Goal: Task Accomplishment & Management: Manage account settings

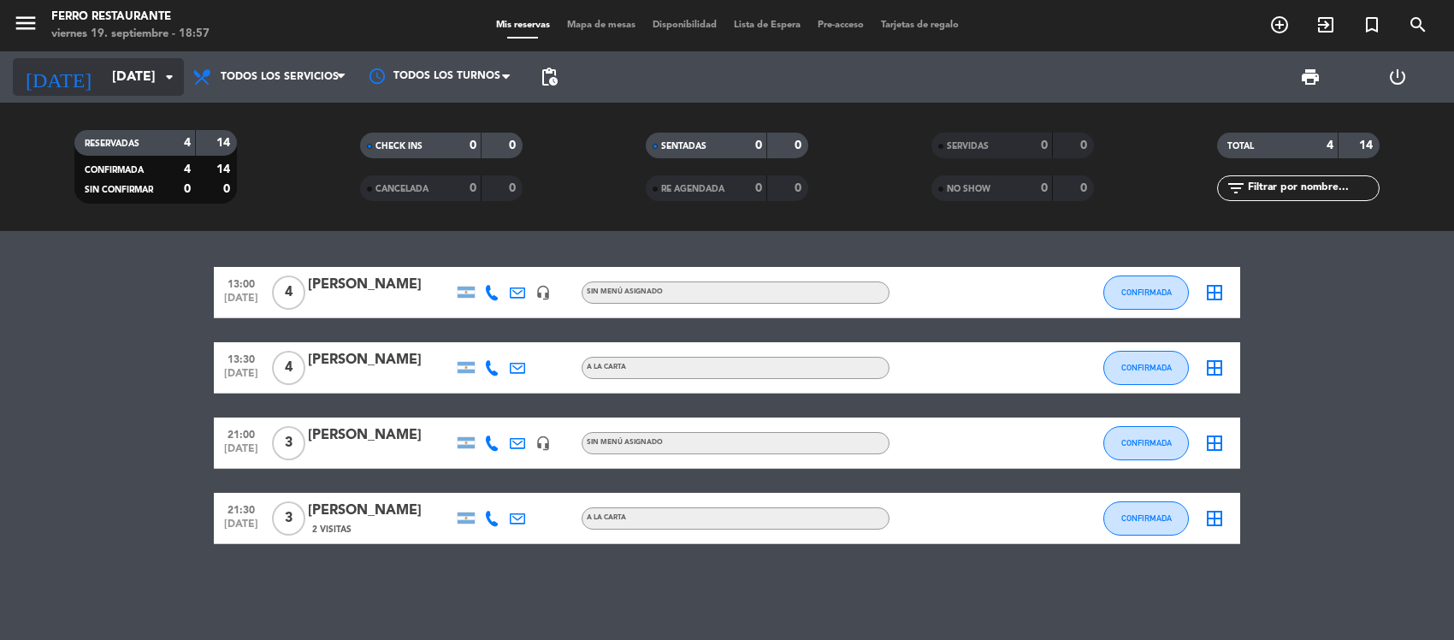
click at [125, 92] on input "[DATE]" at bounding box center [194, 77] width 180 height 33
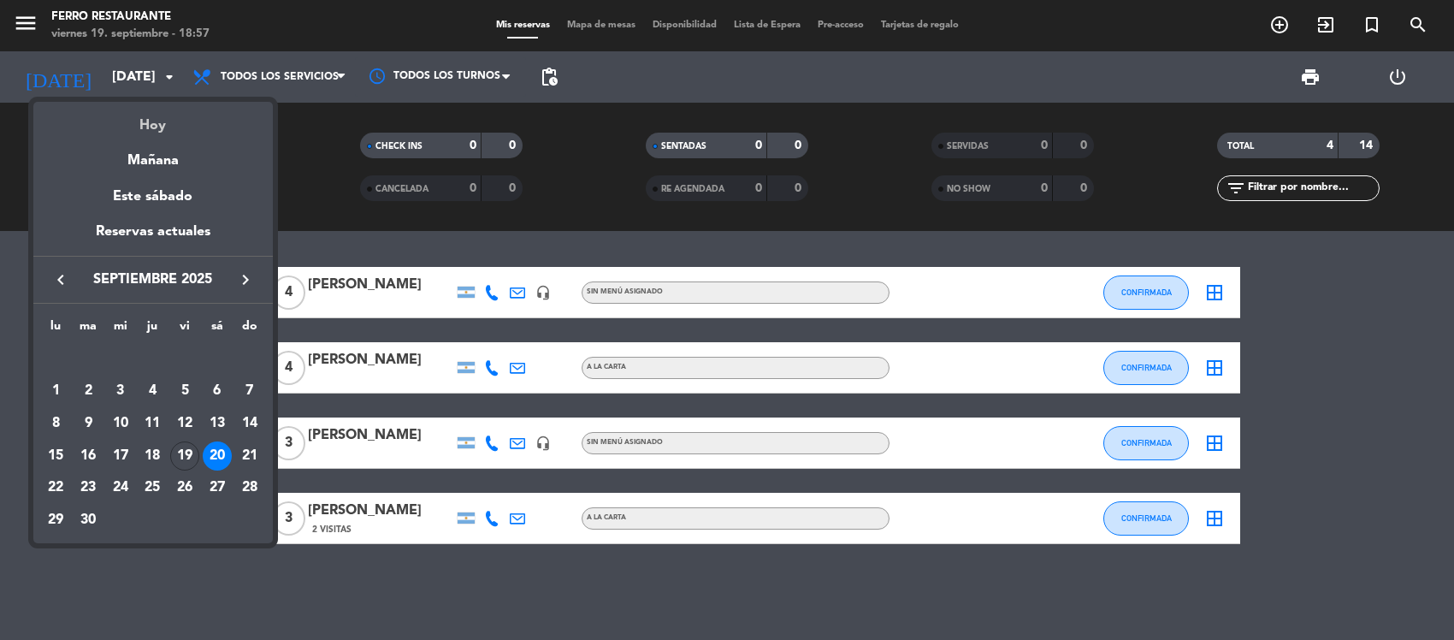
click at [148, 127] on div "Hoy" at bounding box center [153, 119] width 240 height 35
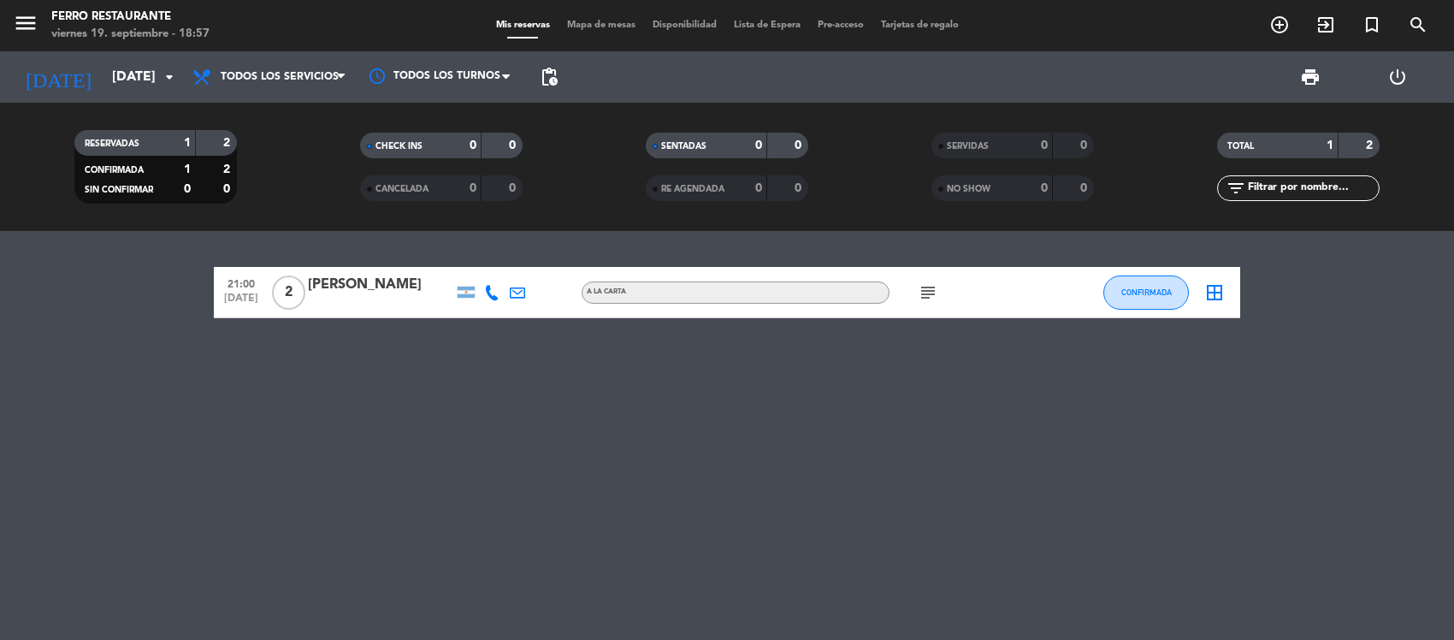
click at [925, 302] on icon "subject" at bounding box center [928, 292] width 21 height 21
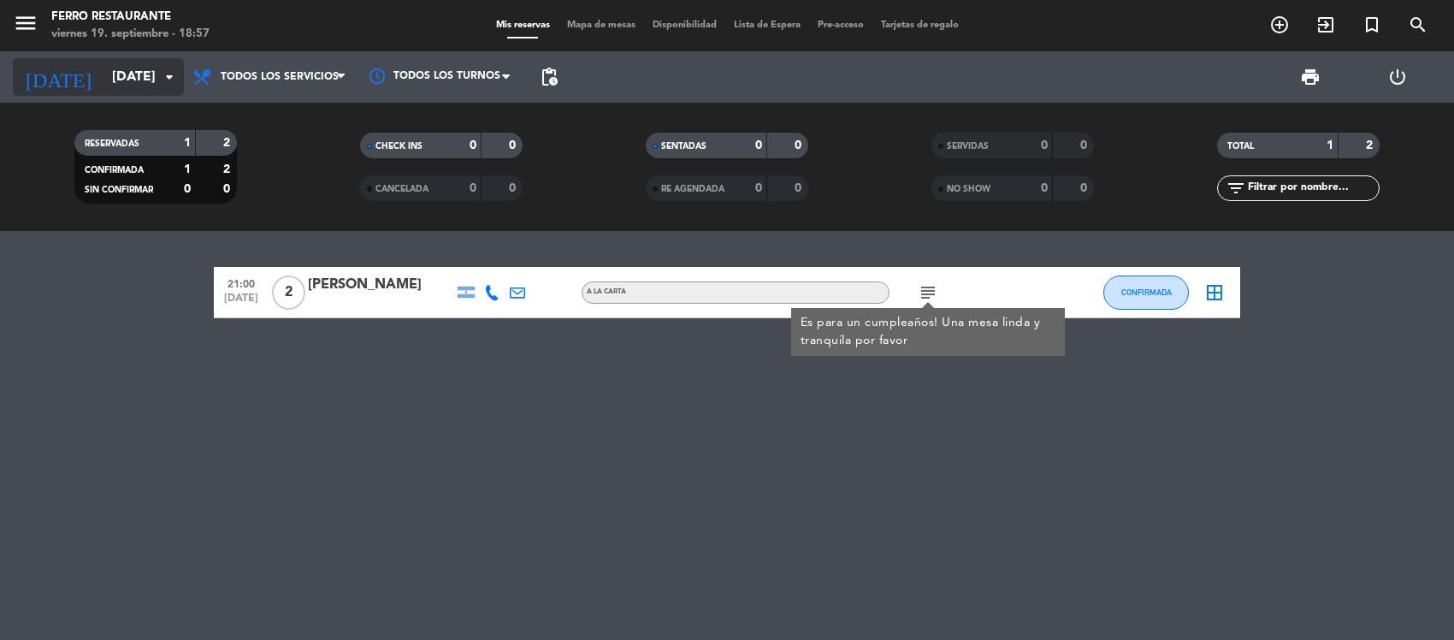
click at [159, 69] on icon "arrow_drop_down" at bounding box center [169, 77] width 21 height 21
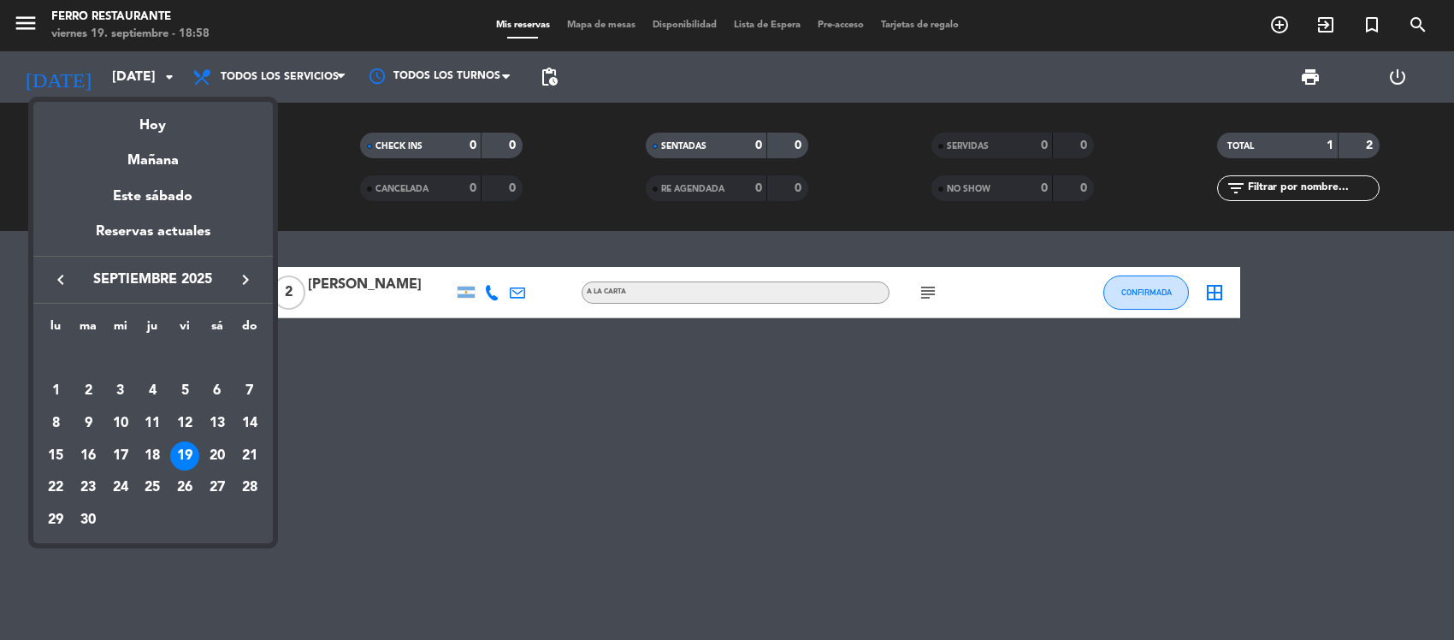
click at [398, 458] on div at bounding box center [727, 320] width 1454 height 640
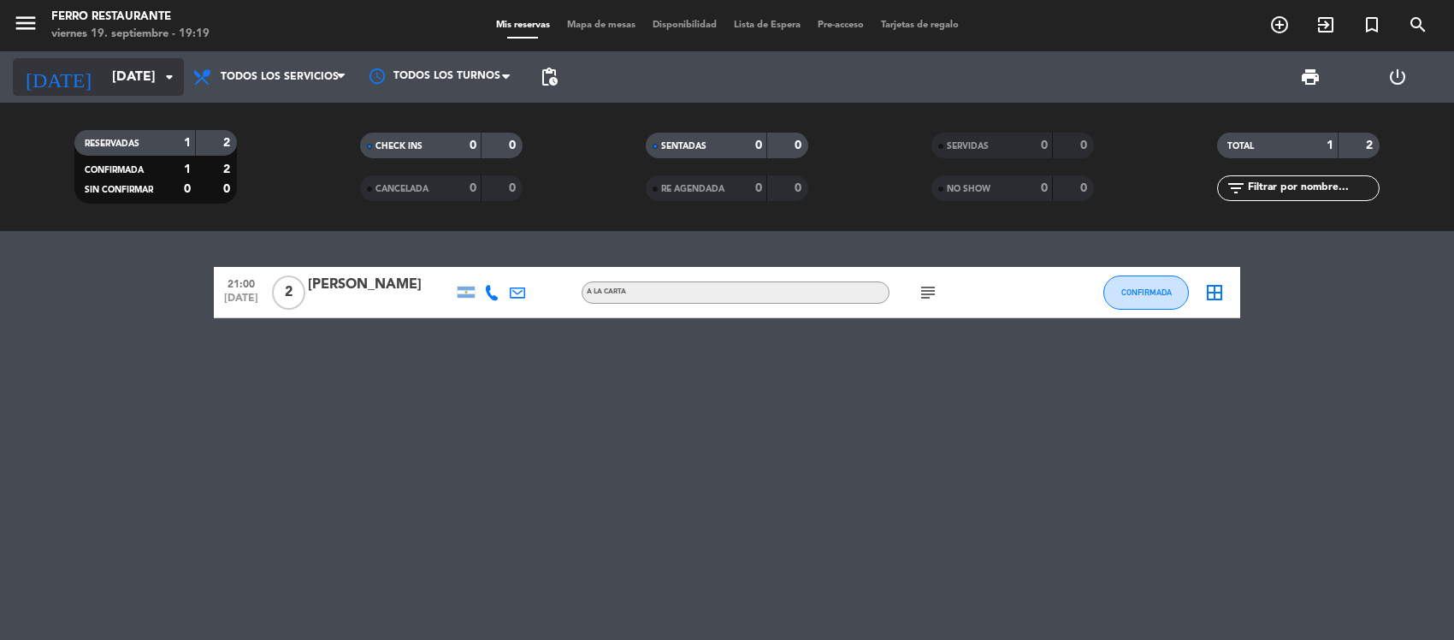
click at [142, 69] on input "[DATE]" at bounding box center [194, 77] width 180 height 33
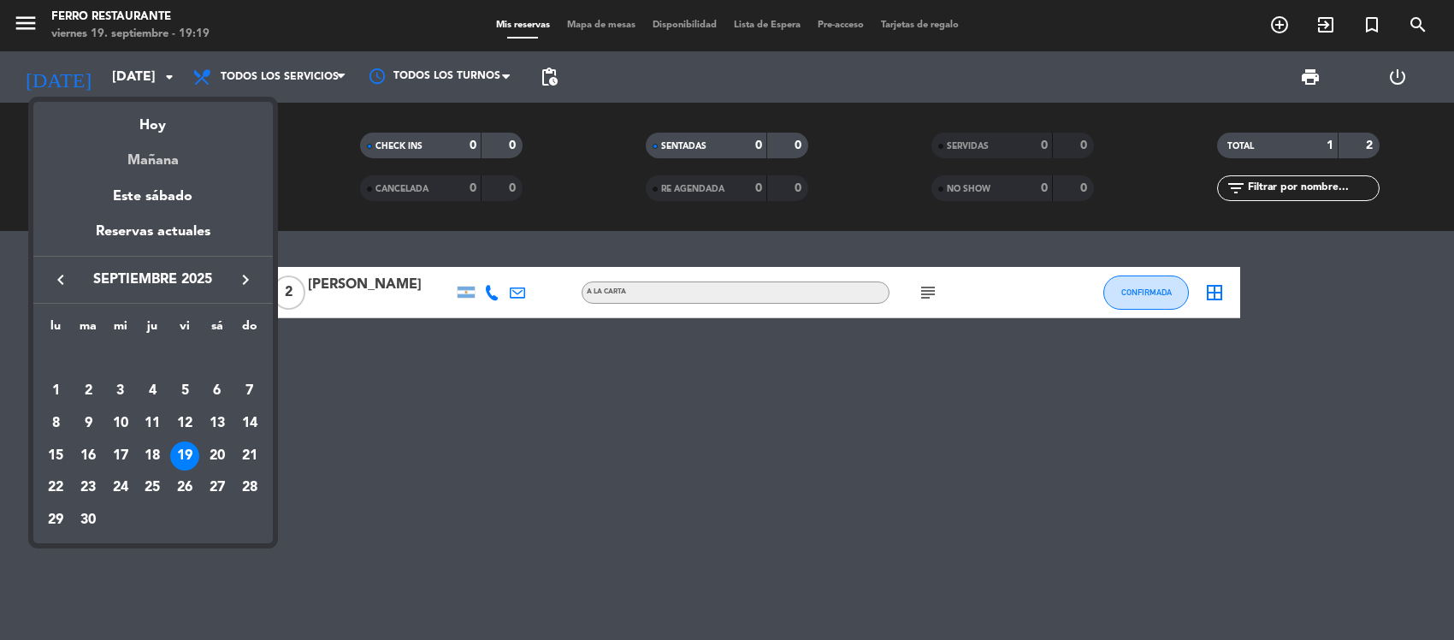
click at [160, 154] on div "Mañana" at bounding box center [153, 154] width 240 height 35
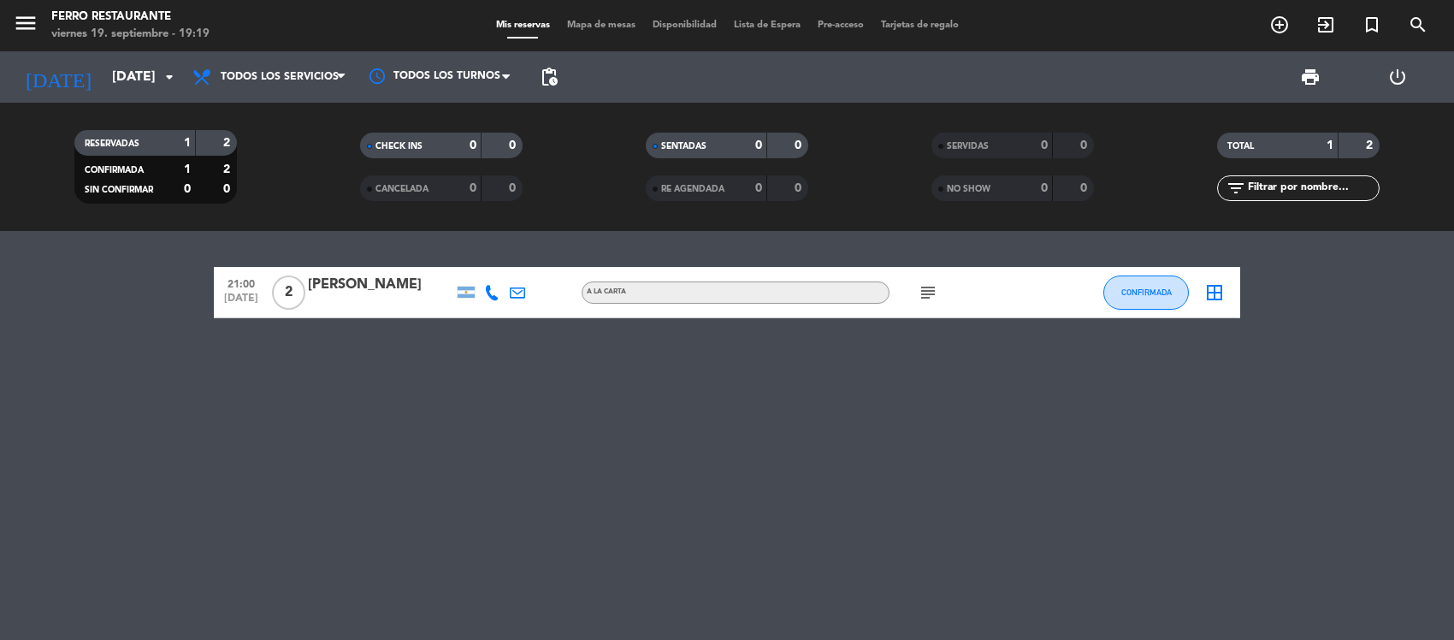
type input "[DATE]"
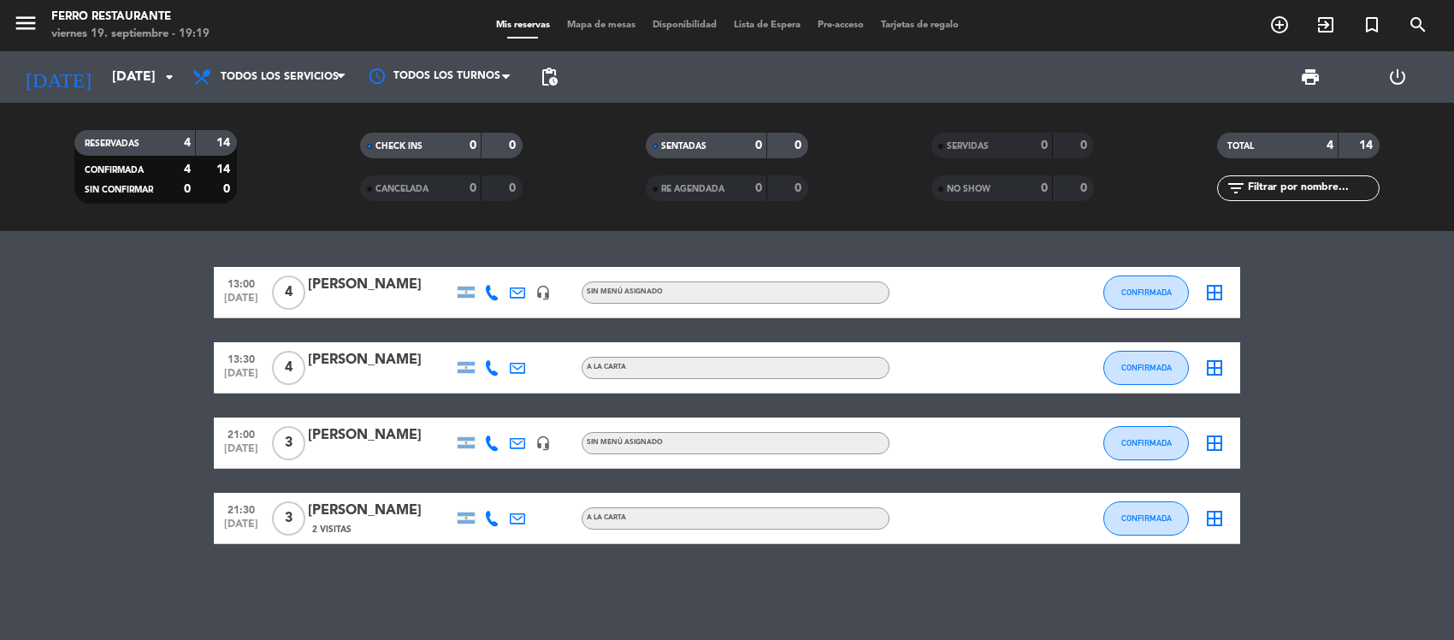
click at [282, 381] on span "4" at bounding box center [288, 368] width 33 height 34
click at [346, 371] on div "[PERSON_NAME]" at bounding box center [380, 360] width 145 height 22
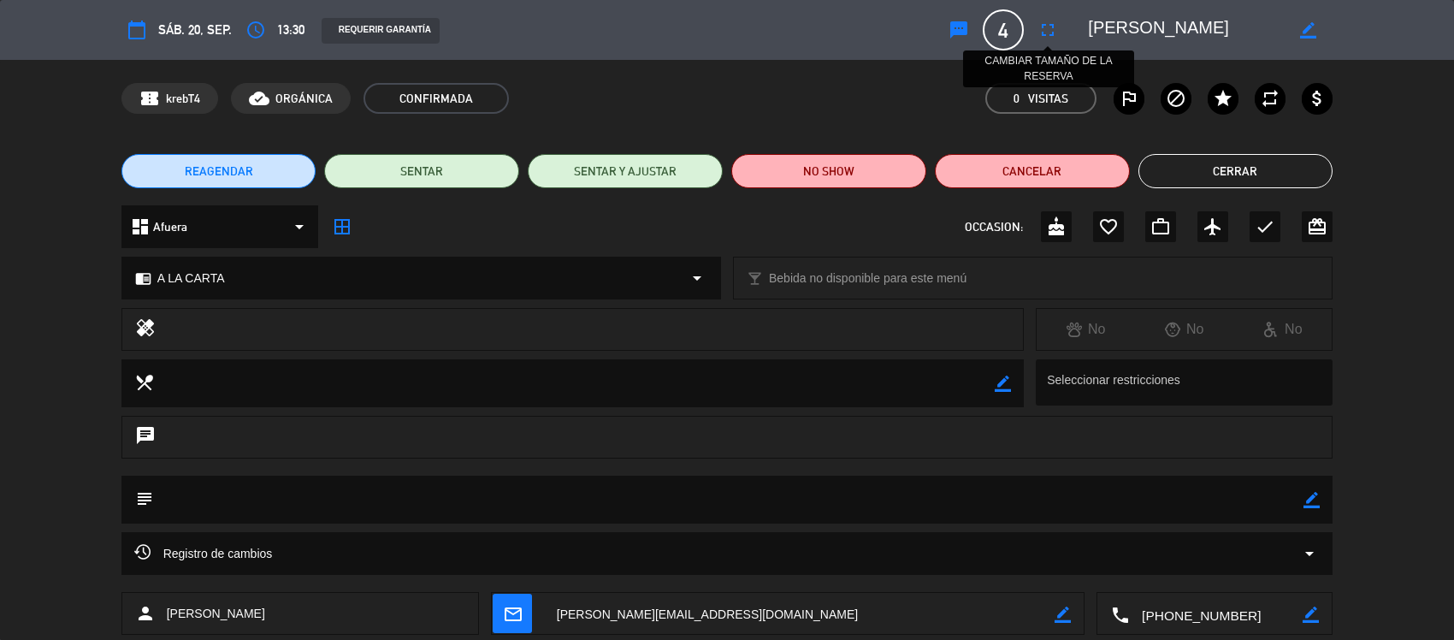
click at [1052, 30] on icon "fullscreen" at bounding box center [1048, 30] width 21 height 21
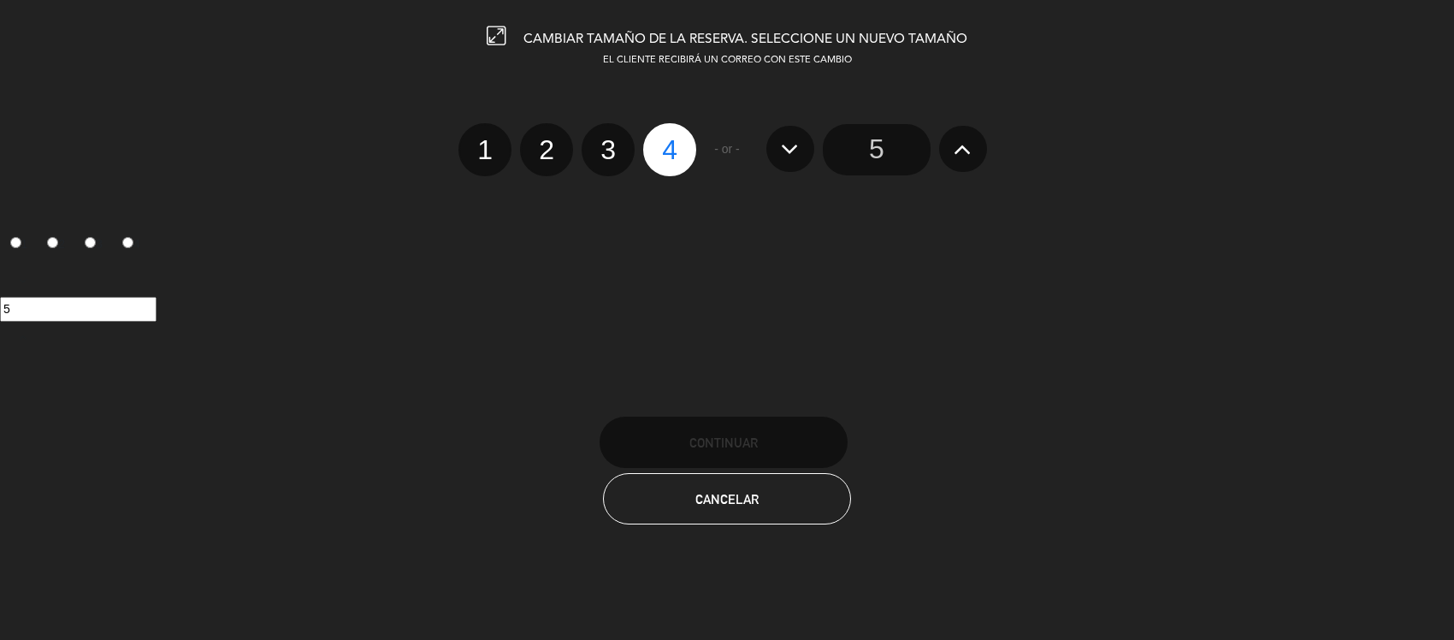
click at [870, 175] on input "5" at bounding box center [877, 149] width 108 height 51
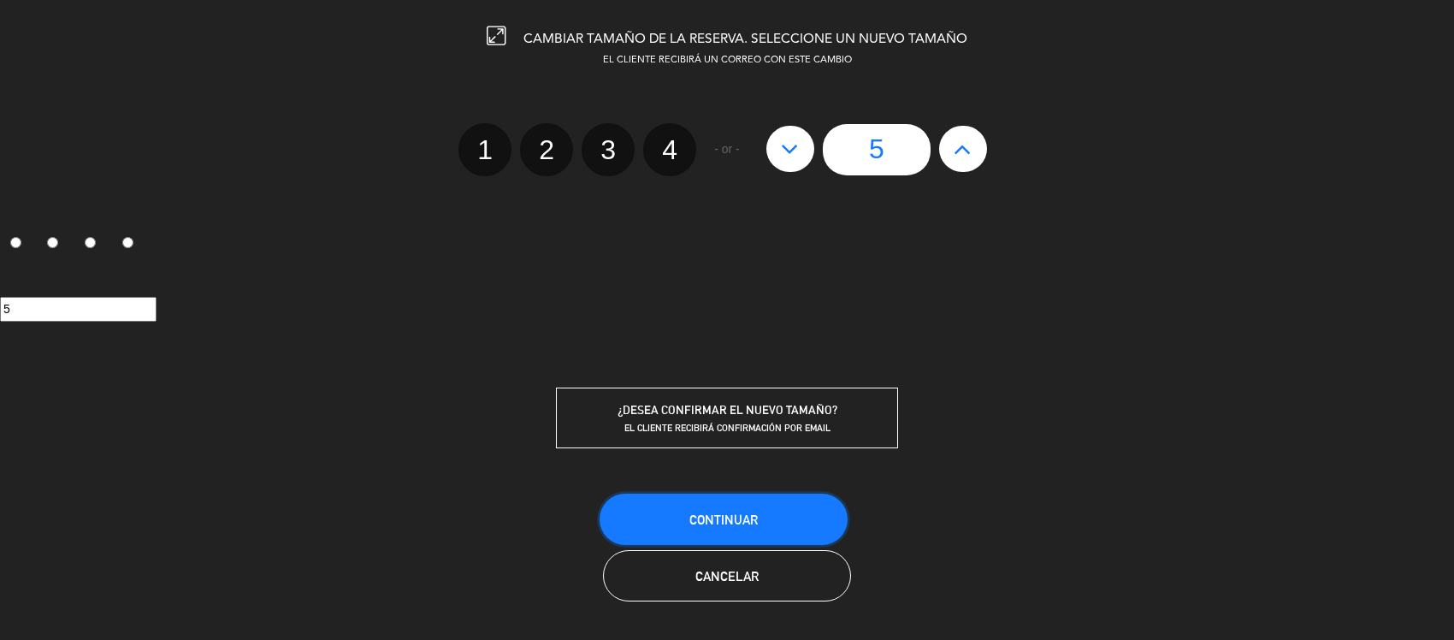
click at [694, 545] on button "Continuar" at bounding box center [724, 519] width 248 height 51
